Goal: Task Accomplishment & Management: Complete application form

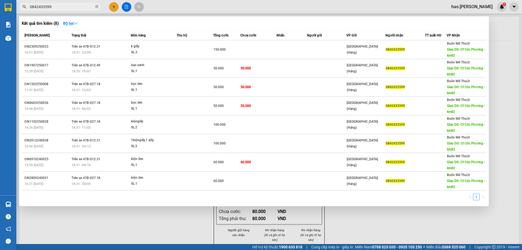
click at [74, 7] on input "0842433599" at bounding box center [62, 7] width 64 height 6
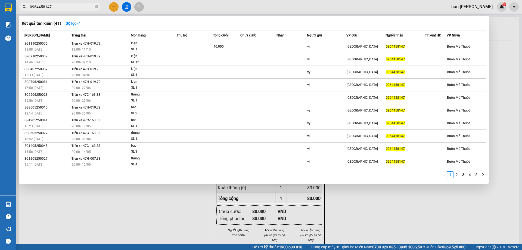
type input "0964458147"
drag, startPoint x: 384, startPoint y: 48, endPoint x: 379, endPoint y: 21, distance: 26.9
click at [379, 21] on div "Kết quả tìm kiếm ( 41 ) Bộ lọc Mã ĐH Trạng thái Món hàng Thu hộ Tổng cước Chưa …" at bounding box center [254, 99] width 470 height 167
click at [379, 21] on div "Kết quả tìm kiếm ( 41 ) Bộ lọc" at bounding box center [254, 23] width 464 height 9
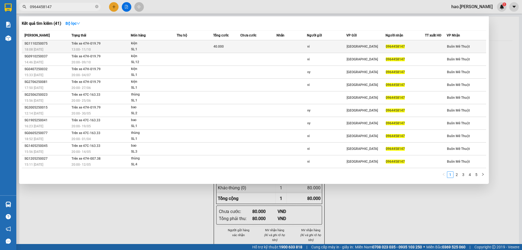
click at [339, 45] on div "vi" at bounding box center [326, 47] width 39 height 6
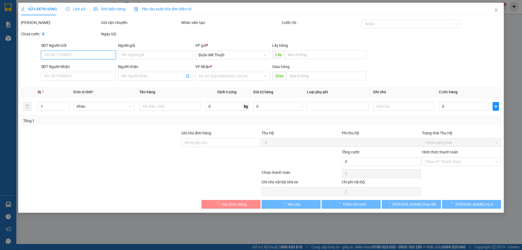
type input "vi"
type input "0964458147"
type input "0"
type input "40.000"
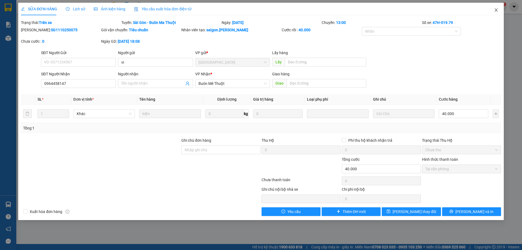
click at [498, 11] on span "Close" at bounding box center [495, 10] width 15 height 15
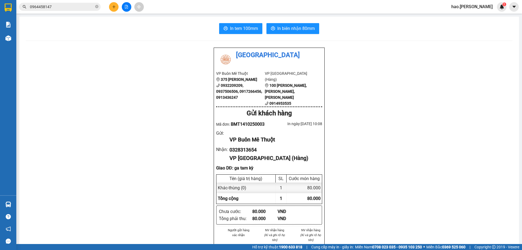
click at [85, 7] on input "0964458147" at bounding box center [62, 7] width 64 height 6
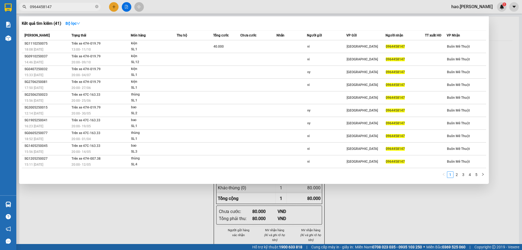
click at [85, 7] on input "0964458147" at bounding box center [62, 7] width 64 height 6
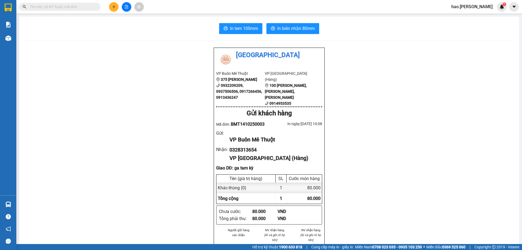
click at [116, 7] on icon "plus" at bounding box center [114, 7] width 4 height 4
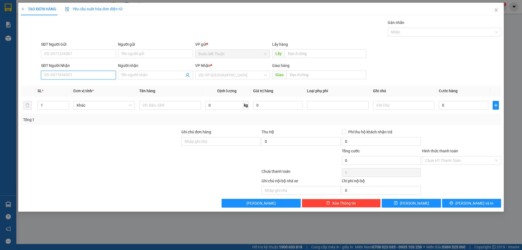
click at [63, 77] on input "SĐT Người Nhận" at bounding box center [78, 75] width 75 height 9
type input "0903011402"
click at [95, 83] on div "0903011402" at bounding box center [78, 86] width 68 height 6
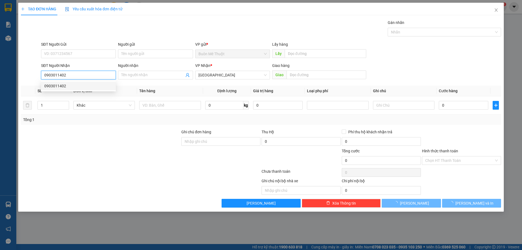
type input "70.000"
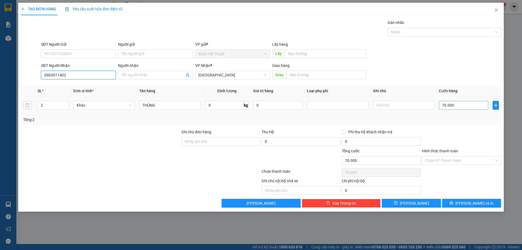
type input "0903011402"
click at [454, 104] on input "70.000" at bounding box center [463, 105] width 49 height 9
type input "9"
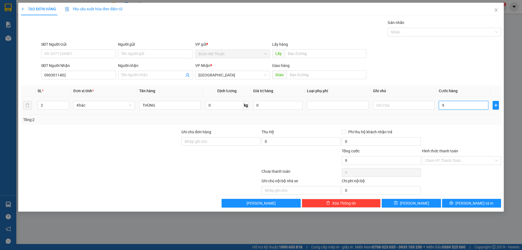
type input "90"
type input "90.000"
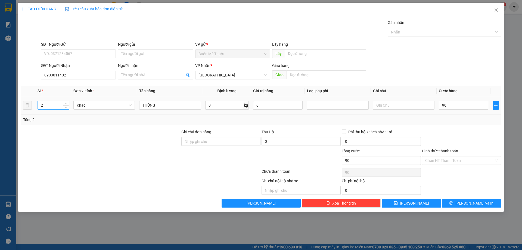
type input "90.000"
click at [57, 106] on input "2" at bounding box center [53, 105] width 31 height 8
type input "2"
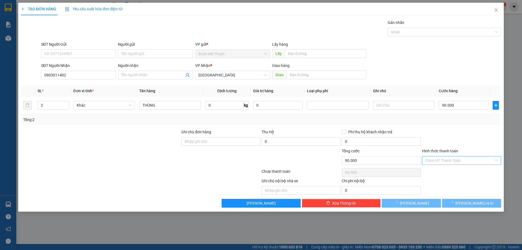
drag, startPoint x: 460, startPoint y: 158, endPoint x: 456, endPoint y: 174, distance: 16.5
click at [460, 158] on input "Hình thức thanh toán" at bounding box center [459, 160] width 69 height 8
type input "0"
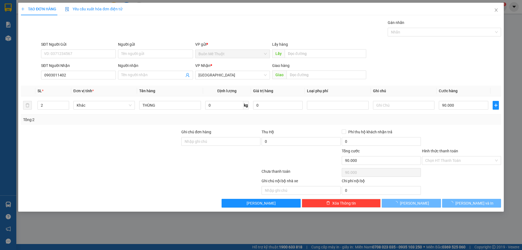
type input "0"
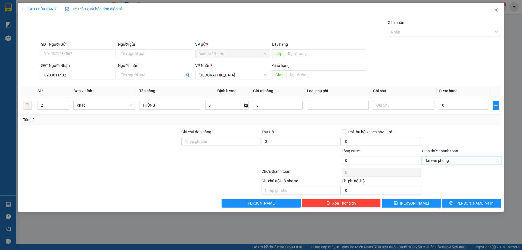
click at [462, 207] on div "TẠO ĐƠN HÀNG Yêu cầu xuất hóa đơn điện tử Transit Pickup Surcharge Ids Transit …" at bounding box center [260, 107] width 485 height 209
click at [461, 106] on input "0" at bounding box center [463, 105] width 49 height 9
type input "9"
type input "90"
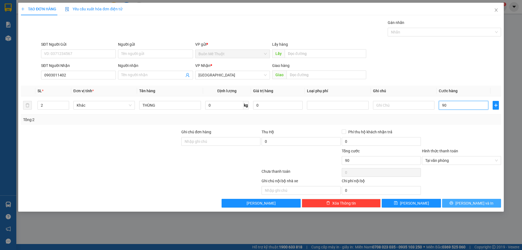
type input "90"
type input "90.000"
click at [453, 201] on icon "printer" at bounding box center [451, 203] width 4 height 4
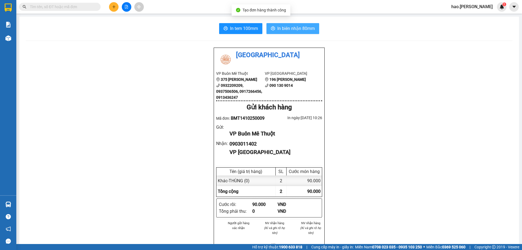
click at [297, 32] on span "In biên nhận 80mm" at bounding box center [296, 28] width 38 height 7
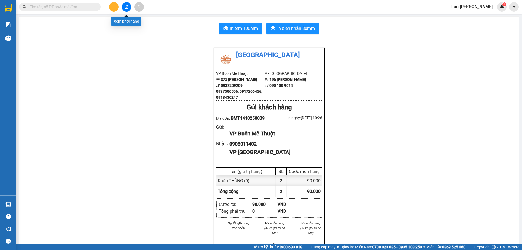
click at [118, 6] on button at bounding box center [114, 7] width 10 height 10
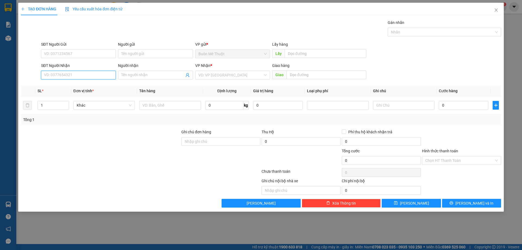
click at [90, 74] on input "SĐT Người Nhận" at bounding box center [78, 75] width 75 height 9
type input "0964458147"
click at [205, 74] on input "search" at bounding box center [230, 75] width 64 height 8
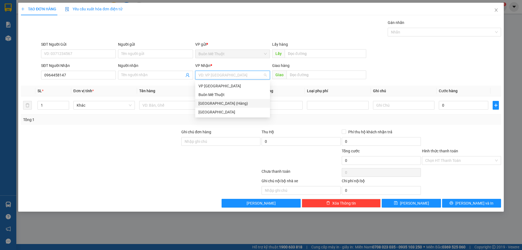
click at [212, 105] on div "[GEOGRAPHIC_DATA] (Hàng)" at bounding box center [232, 103] width 68 height 6
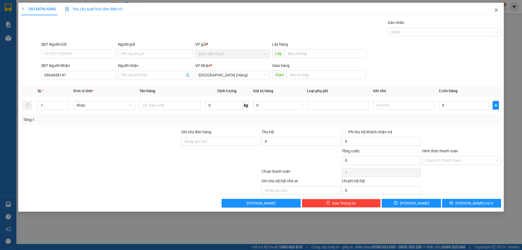
click at [498, 8] on span "Close" at bounding box center [495, 10] width 15 height 15
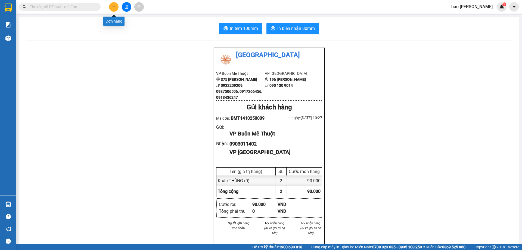
click at [112, 4] on button at bounding box center [114, 7] width 10 height 10
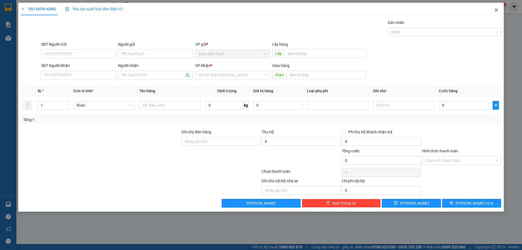
drag, startPoint x: 498, startPoint y: 13, endPoint x: 485, endPoint y: 12, distance: 13.1
click at [498, 13] on span "Close" at bounding box center [495, 10] width 15 height 15
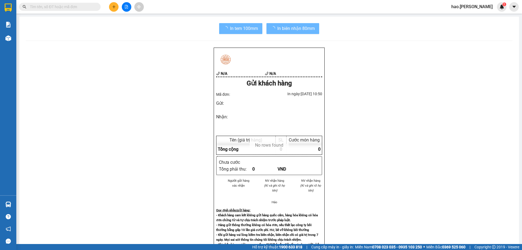
click at [78, 7] on input "text" at bounding box center [62, 7] width 64 height 6
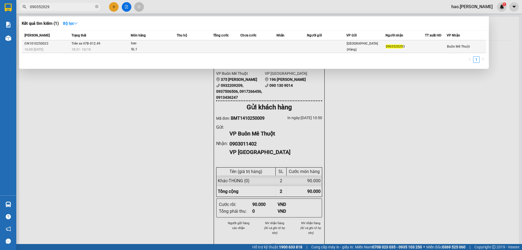
type input "090352029"
click at [198, 50] on td at bounding box center [195, 46] width 36 height 13
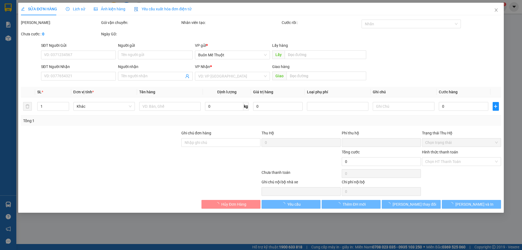
type input "0903520293"
type input "0"
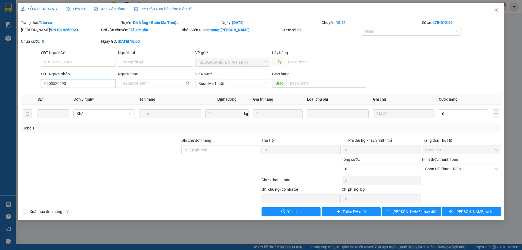
click at [88, 84] on input "0903520293" at bounding box center [78, 83] width 75 height 9
click at [194, 42] on div "Mã ĐH: ĐN1010250023 Gói vận chuyển: Tiêu chuẩn Nhân viên tạo: danang.[PERSON_NA…" at bounding box center [260, 38] width 481 height 23
click at [502, 11] on span "Close" at bounding box center [495, 10] width 15 height 15
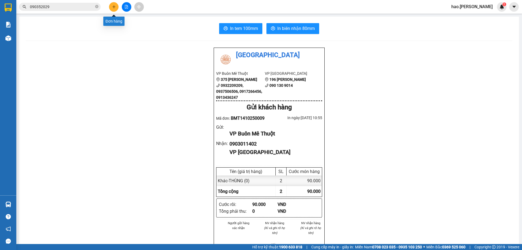
click at [113, 7] on icon "plus" at bounding box center [114, 7] width 4 height 4
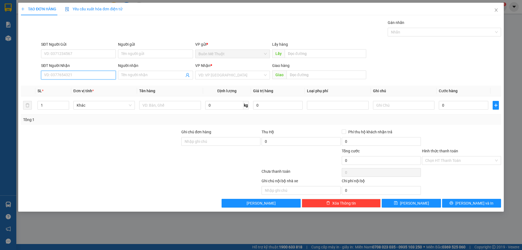
click at [70, 74] on input "SĐT Người Nhận" at bounding box center [78, 75] width 75 height 9
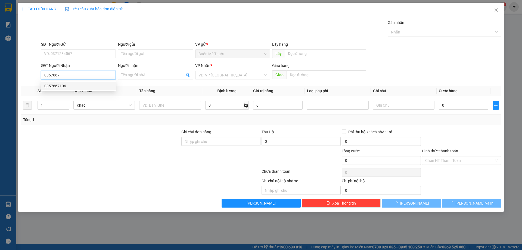
click at [71, 87] on div "0357667106" at bounding box center [78, 86] width 68 height 6
type input "0357667106"
type input "50.000"
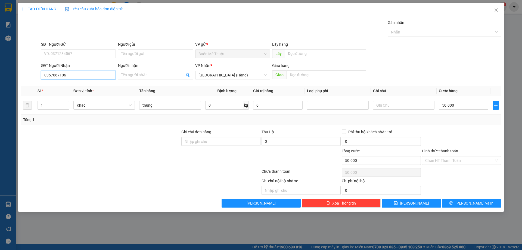
type input "0357667106"
click at [456, 165] on div "Hình thức thanh toán Chọn HT Thanh Toán" at bounding box center [461, 157] width 79 height 19
click at [455, 164] on div "Chọn HT Thanh Toán" at bounding box center [461, 160] width 79 height 9
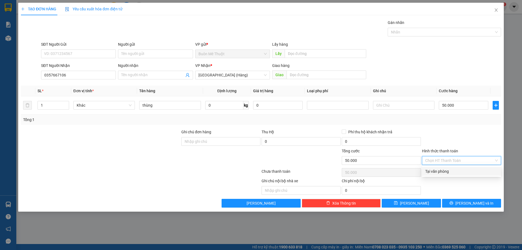
click at [454, 178] on div "Ghi chú nội bộ nhà xe Chi phí nội bộ 0" at bounding box center [260, 186] width 481 height 17
click at [450, 173] on div "Chọn HT Thanh Toán" at bounding box center [461, 172] width 80 height 11
click at [462, 158] on input "Hình thức thanh toán" at bounding box center [459, 160] width 69 height 8
click at [451, 191] on div "Ghi chú nội bộ nhà xe Chi phí nội bộ 0" at bounding box center [260, 186] width 481 height 17
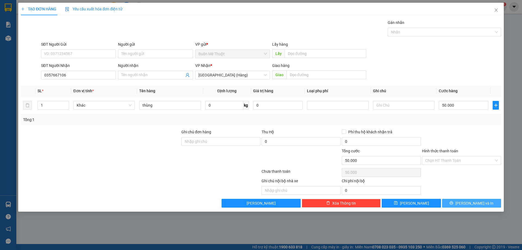
click at [463, 200] on button "[PERSON_NAME] và In" at bounding box center [471, 203] width 59 height 9
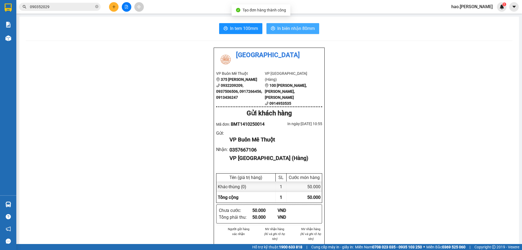
click at [307, 23] on button "In biên nhận 80mm" at bounding box center [292, 28] width 53 height 11
click at [85, 7] on input "090352029" at bounding box center [62, 7] width 64 height 6
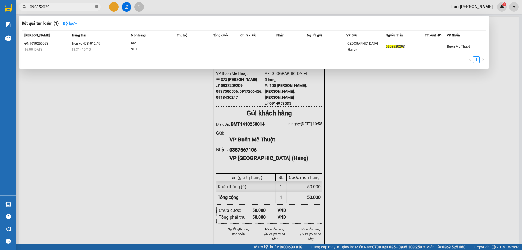
click at [98, 6] on icon "close-circle" at bounding box center [96, 6] width 3 height 3
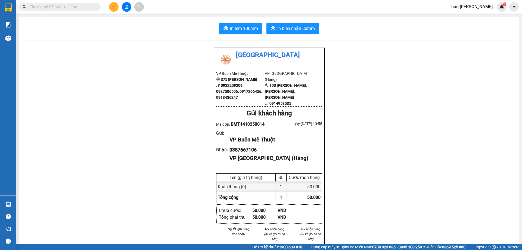
click at [89, 7] on input "text" at bounding box center [62, 7] width 64 height 6
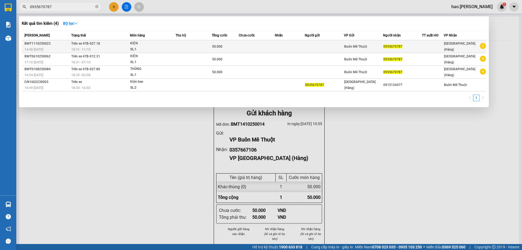
type input "0935670787"
click at [194, 45] on td at bounding box center [194, 46] width 36 height 13
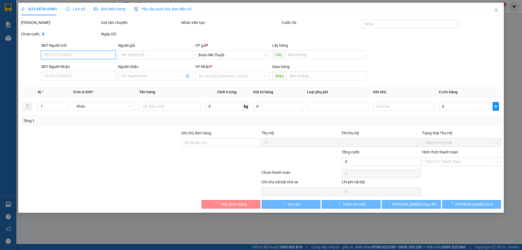
type input "0935670787"
type input "0"
type input "50.000"
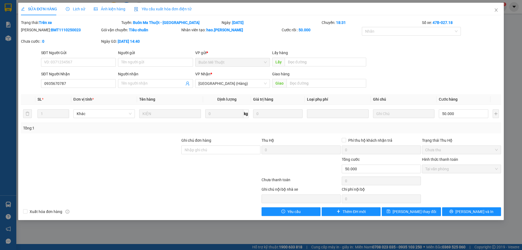
click at [99, 8] on span "Ảnh kiện hàng" at bounding box center [110, 9] width 32 height 4
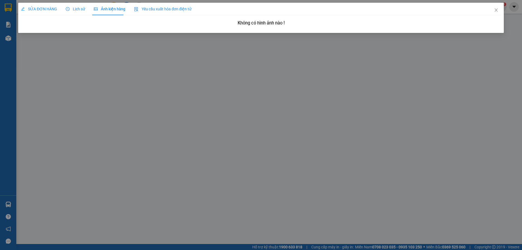
drag, startPoint x: 54, startPoint y: 10, endPoint x: 62, endPoint y: 10, distance: 7.6
click at [53, 10] on span "SỬA ĐƠN HÀNG" at bounding box center [39, 9] width 36 height 4
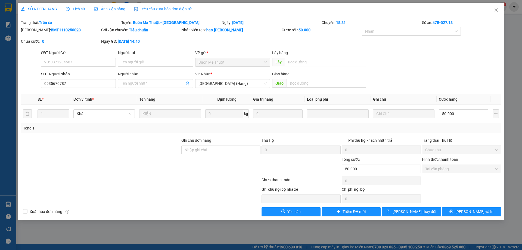
click at [81, 10] on span "Lịch sử" at bounding box center [75, 9] width 19 height 4
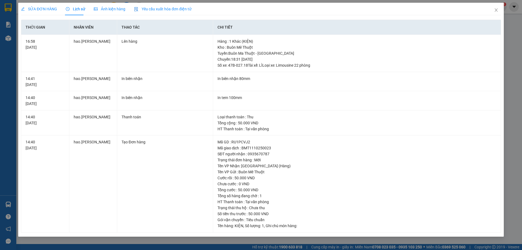
click at [113, 10] on span "Ảnh kiện hàng" at bounding box center [110, 9] width 32 height 4
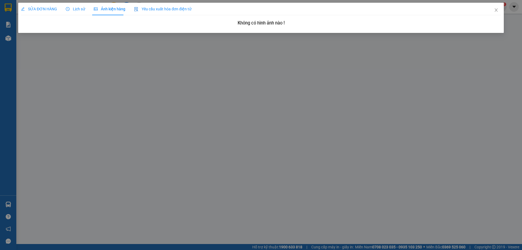
click at [81, 10] on span "Lịch sử" at bounding box center [75, 9] width 19 height 4
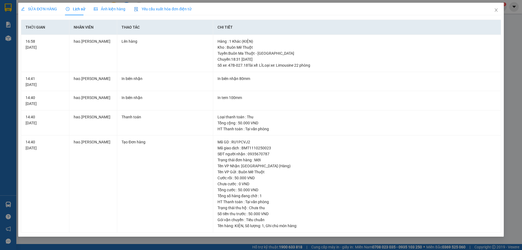
click at [153, 13] on div "Yêu cầu xuất hóa đơn điện tử" at bounding box center [162, 9] width 57 height 13
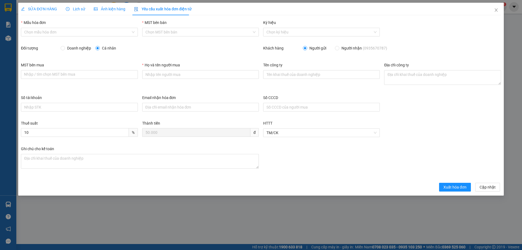
click at [108, 7] on span "Ảnh kiện hàng" at bounding box center [110, 9] width 32 height 4
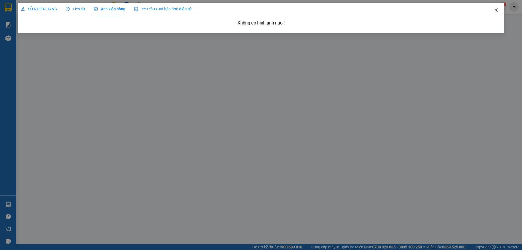
click at [494, 11] on icon "close" at bounding box center [496, 10] width 4 height 4
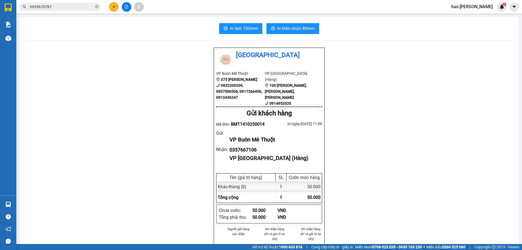
click at [152, 44] on div "In tem 100mm In biên nhận 80mm Thái Sơn VP Buôn Mê Thuột 375 Hoàng Diệu 0932209…" at bounding box center [269, 246] width 500 height 458
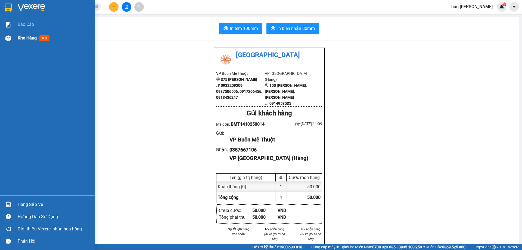
click at [10, 35] on div at bounding box center [9, 38] width 10 height 10
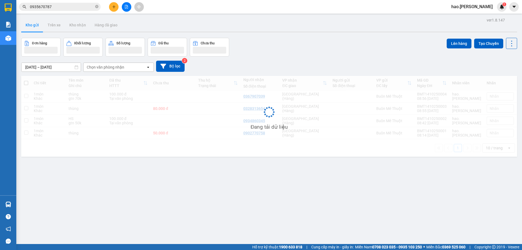
click at [122, 7] on button at bounding box center [127, 7] width 10 height 10
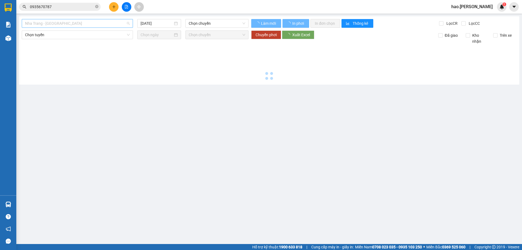
click at [95, 26] on span "Nha Trang - [GEOGRAPHIC_DATA]" at bounding box center [77, 23] width 105 height 8
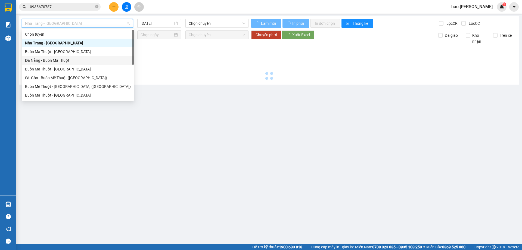
click at [52, 58] on div "Đà Nẵng - Buôn Ma Thuột" at bounding box center [78, 60] width 106 height 6
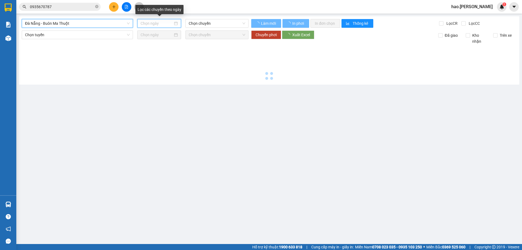
click at [151, 24] on input at bounding box center [157, 23] width 32 height 6
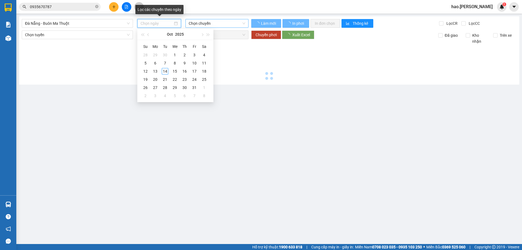
drag, startPoint x: 191, startPoint y: 24, endPoint x: 192, endPoint y: 28, distance: 3.8
click at [192, 24] on span "Chọn chuyến" at bounding box center [217, 23] width 57 height 8
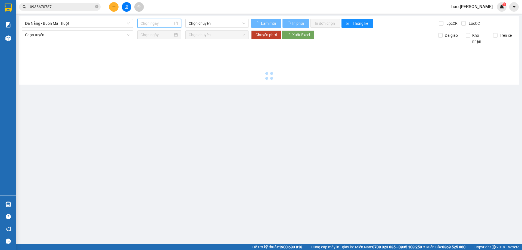
click at [165, 22] on input at bounding box center [157, 23] width 32 height 6
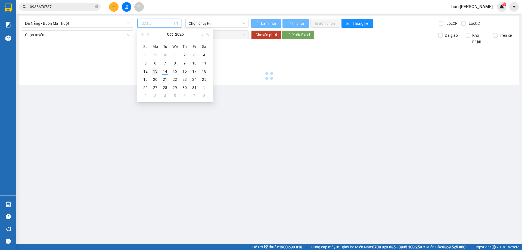
type input "[DATE]"
click at [154, 70] on div "13" at bounding box center [155, 71] width 7 height 7
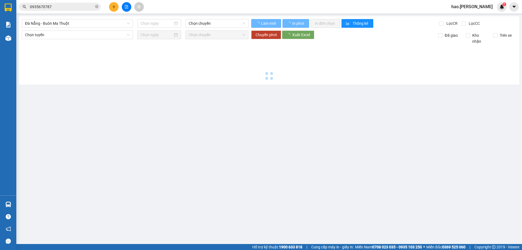
click at [272, 48] on div at bounding box center [269, 63] width 495 height 38
click at [381, 107] on main "[GEOGRAPHIC_DATA] - [GEOGRAPHIC_DATA] Chọn chuyến Làm mới In phơi In đơn chọn T…" at bounding box center [261, 122] width 522 height 244
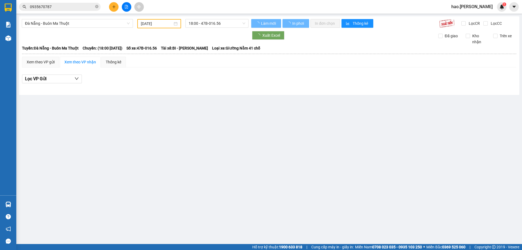
type input "[DATE]"
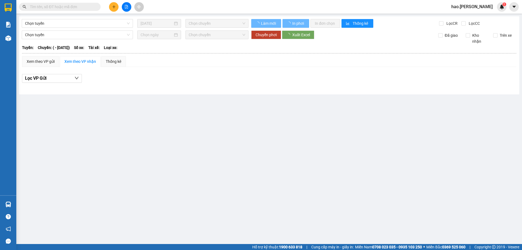
type input "[DATE]"
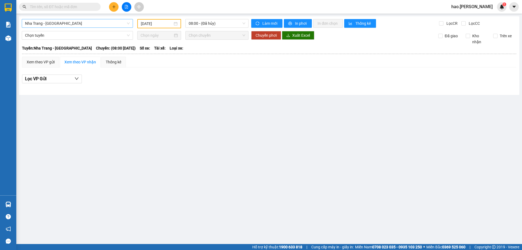
click at [97, 22] on span "Nha Trang - [GEOGRAPHIC_DATA]" at bounding box center [77, 23] width 105 height 8
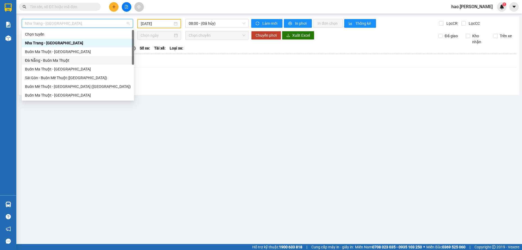
click at [80, 60] on div "Đà Nẵng - Buôn Ma Thuột" at bounding box center [78, 60] width 106 height 6
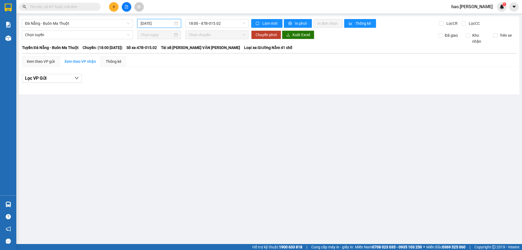
click at [159, 26] on input "[DATE]" at bounding box center [157, 23] width 32 height 6
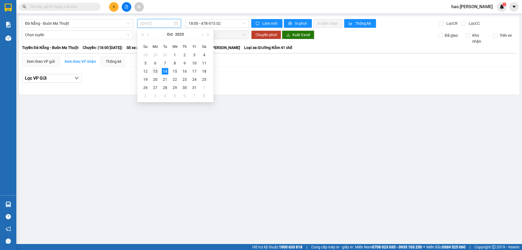
click at [155, 71] on div "13" at bounding box center [155, 71] width 7 height 7
type input "[DATE]"
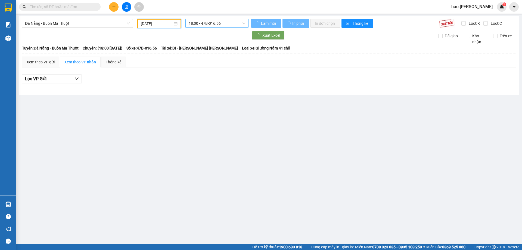
click at [217, 24] on span "18:00 - 47B-016.56" at bounding box center [217, 23] width 57 height 8
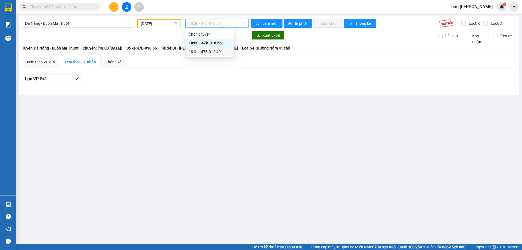
click at [220, 52] on div "18:31 - 47B-012.49" at bounding box center [210, 52] width 42 height 6
